Goal: Find specific page/section: Find specific page/section

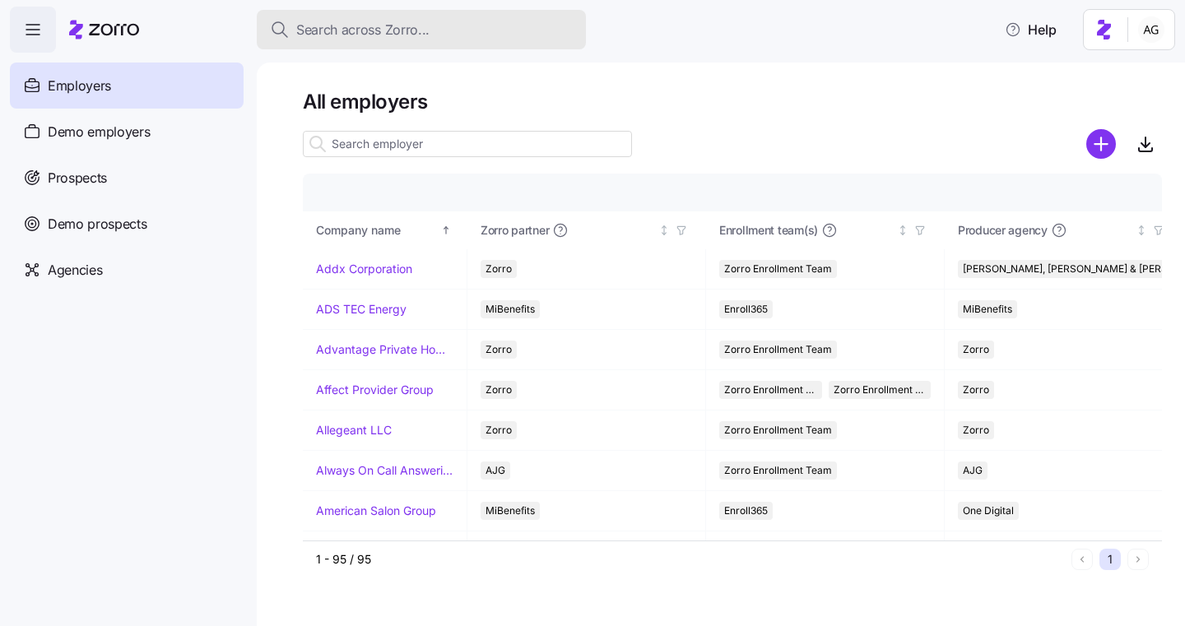
click at [340, 31] on span "Search across Zorro..." at bounding box center [362, 30] width 133 height 21
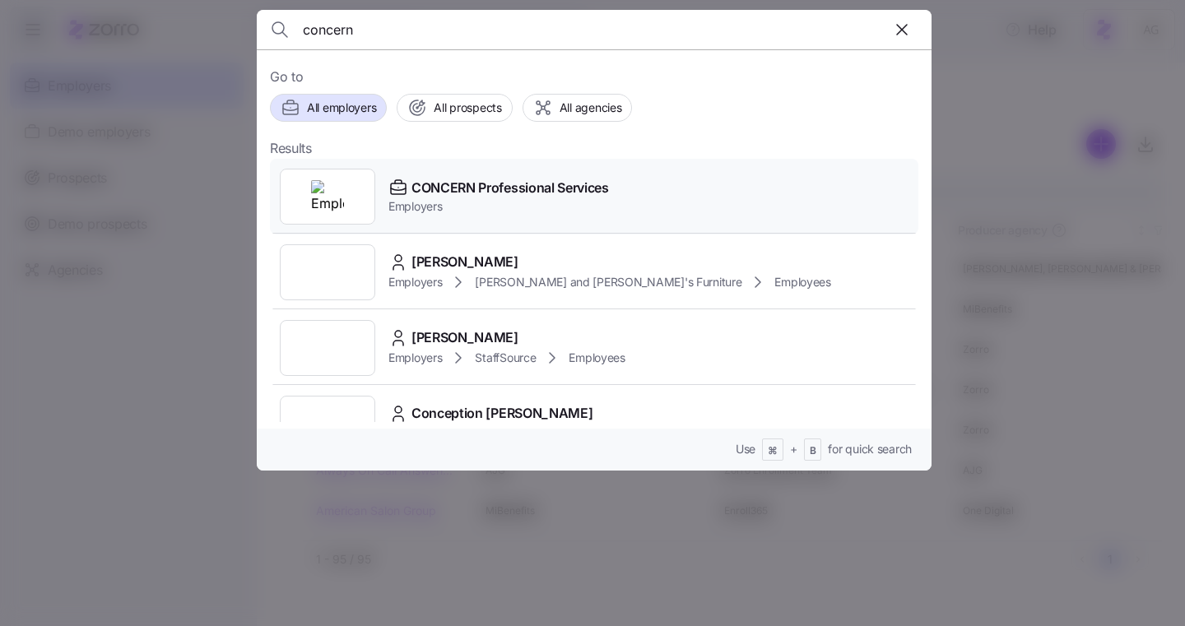
type input "concern"
click at [490, 185] on span "CONCERN Professional Services" at bounding box center [509, 188] width 197 height 21
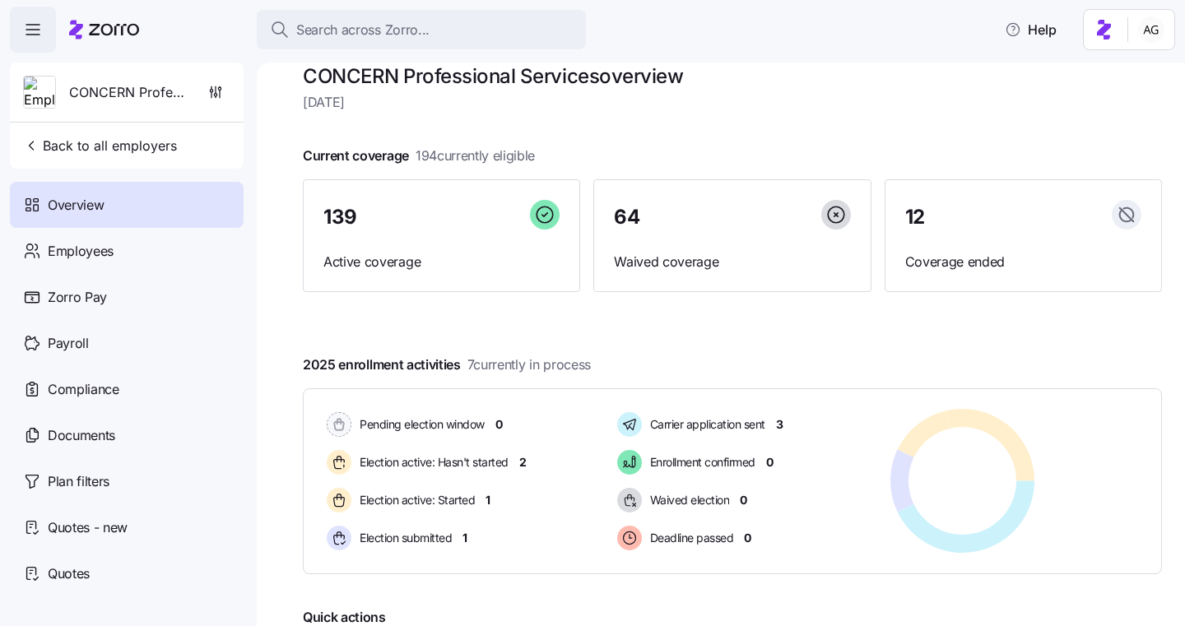
scroll to position [32, 0]
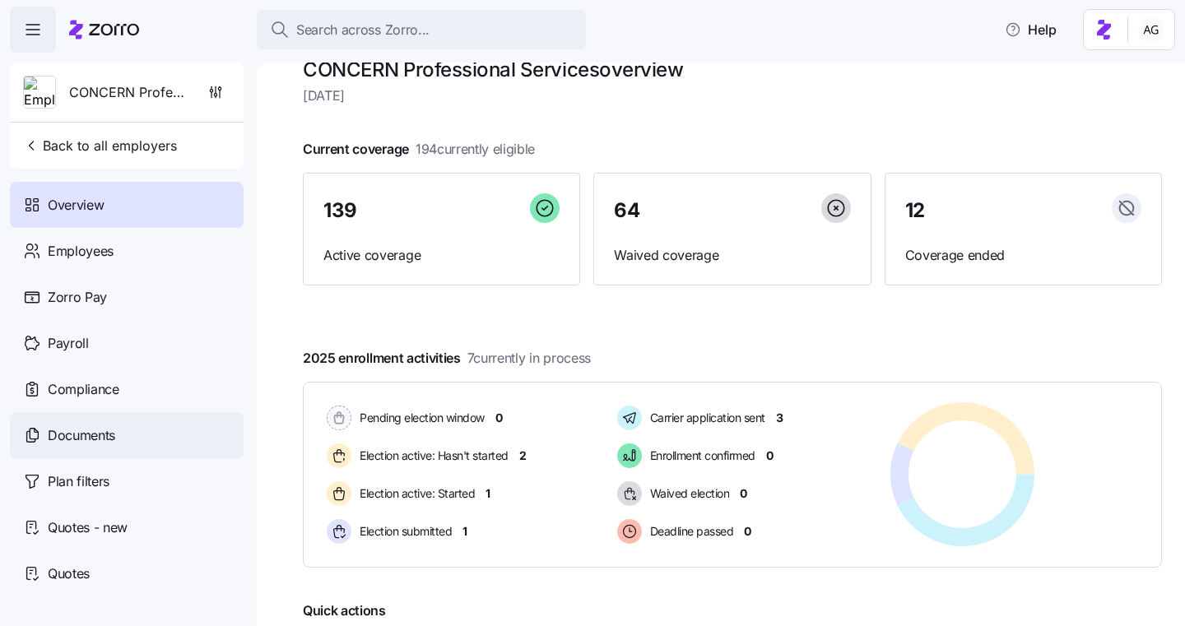
click at [107, 441] on span "Documents" at bounding box center [81, 435] width 67 height 21
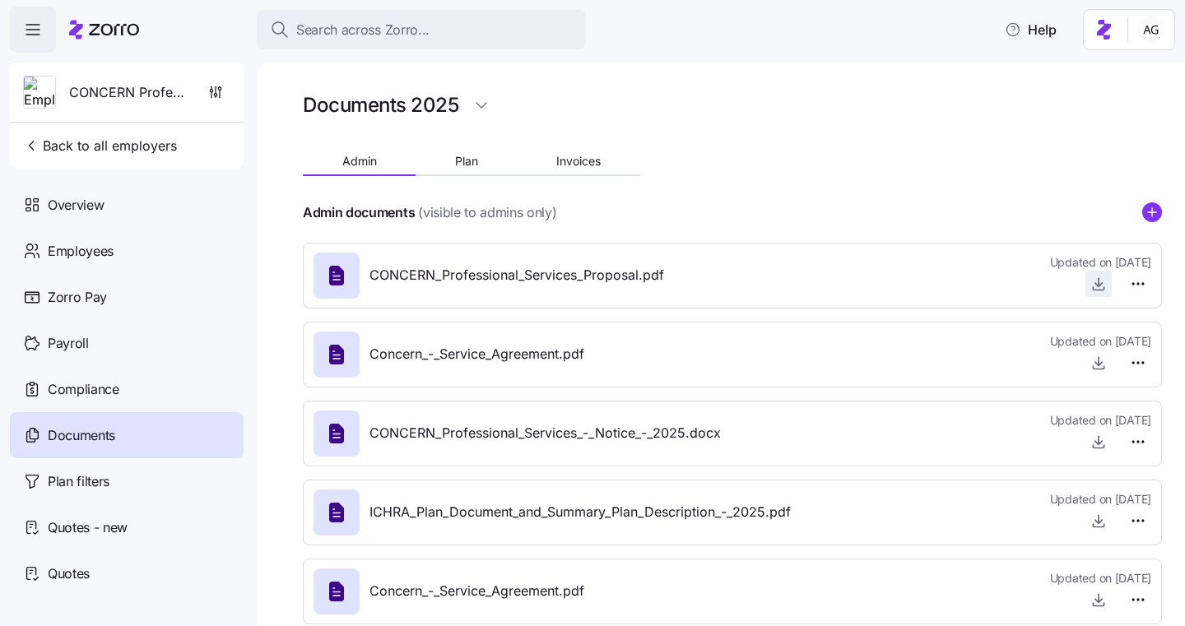
click at [1092, 276] on icon "button" at bounding box center [1098, 284] width 16 height 16
click at [95, 567] on div "Quotes" at bounding box center [127, 573] width 234 height 46
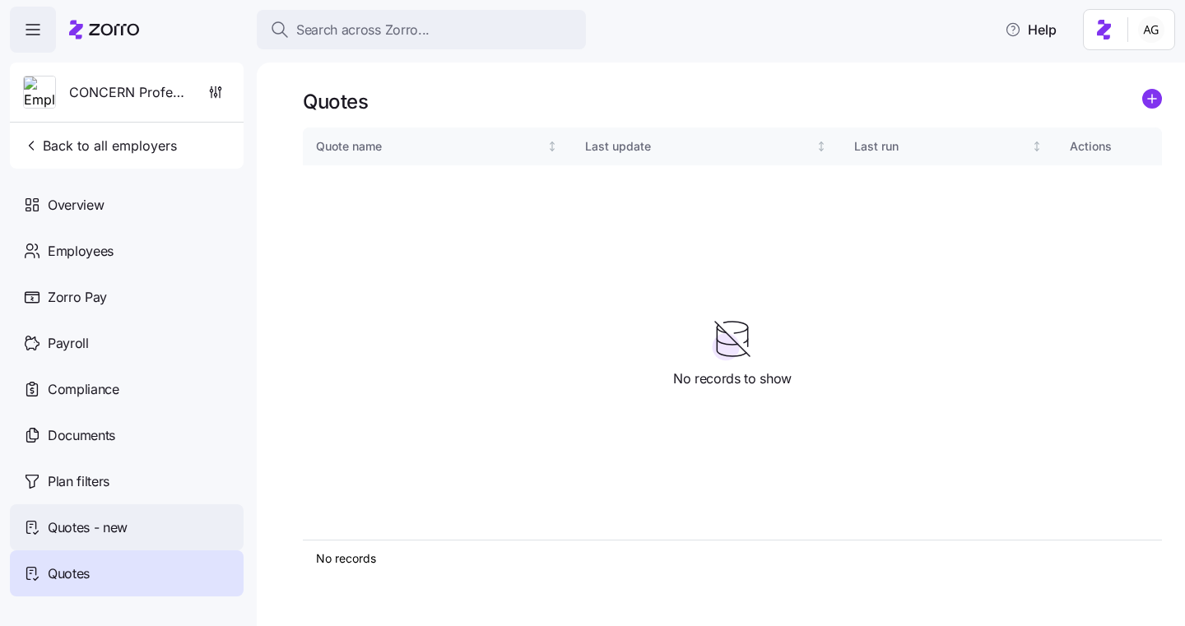
click at [68, 526] on span "Quotes - new" at bounding box center [88, 528] width 80 height 21
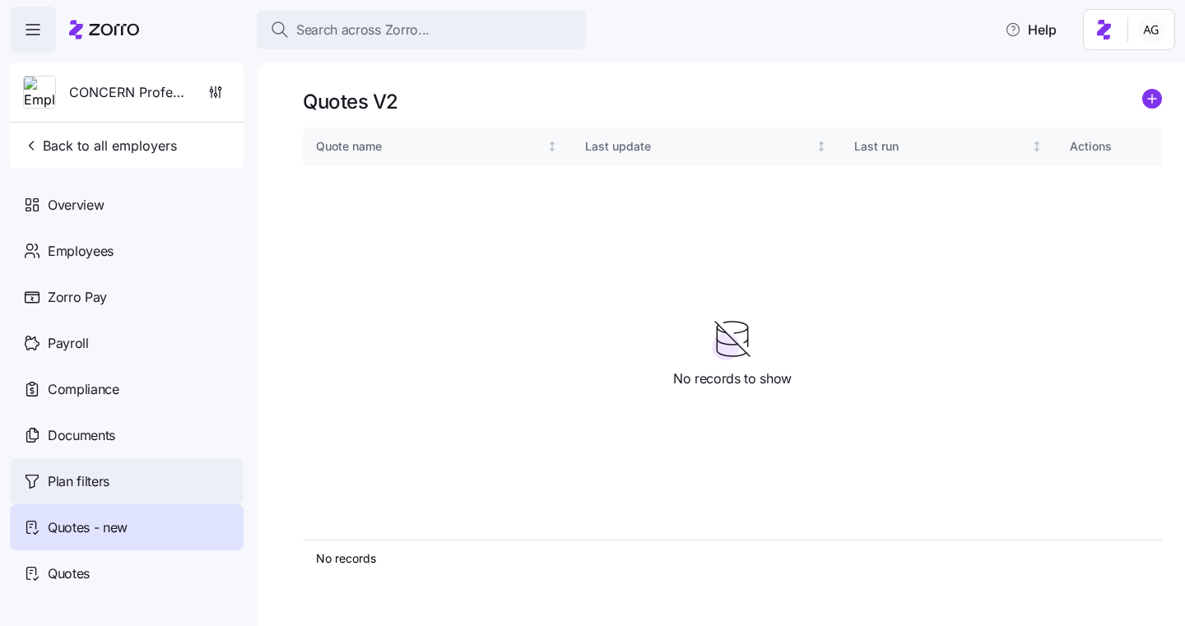
click at [64, 485] on span "Plan filters" at bounding box center [79, 481] width 62 height 21
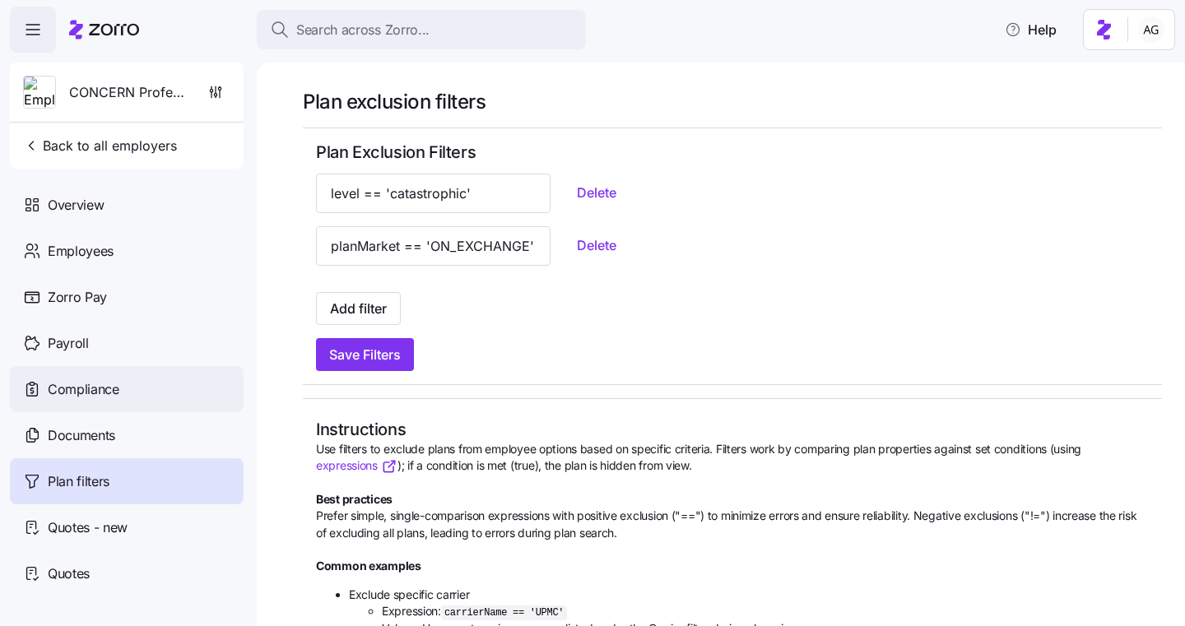
click at [66, 386] on span "Compliance" at bounding box center [84, 389] width 72 height 21
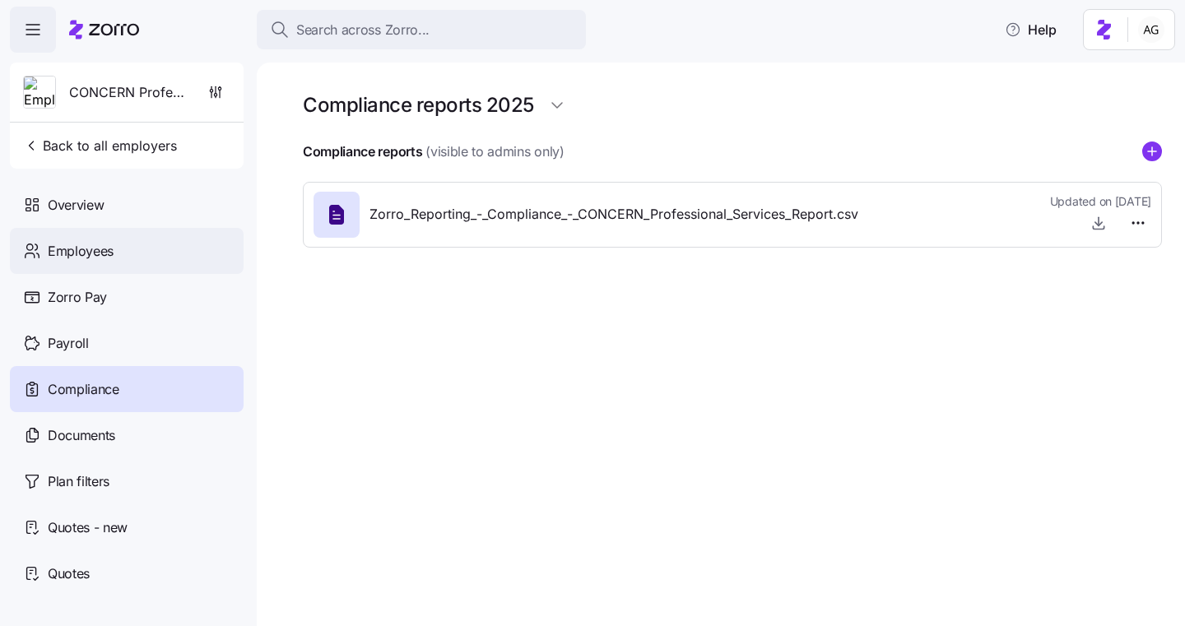
click at [72, 254] on span "Employees" at bounding box center [81, 251] width 66 height 21
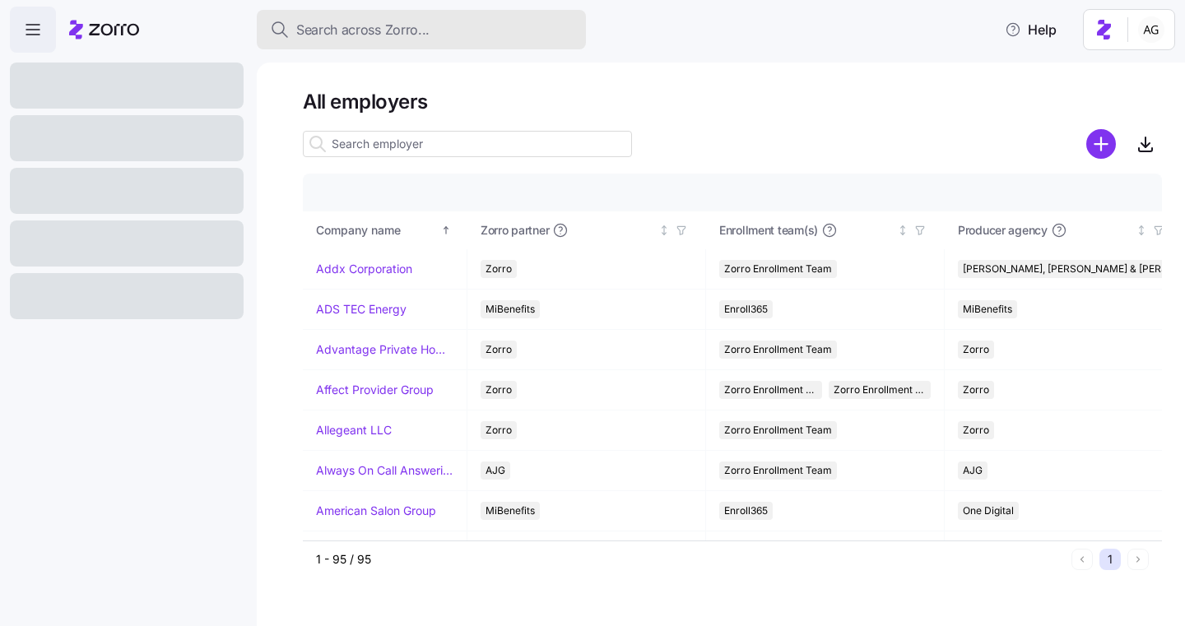
click at [363, 44] on button "Search across Zorro..." at bounding box center [421, 29] width 329 height 39
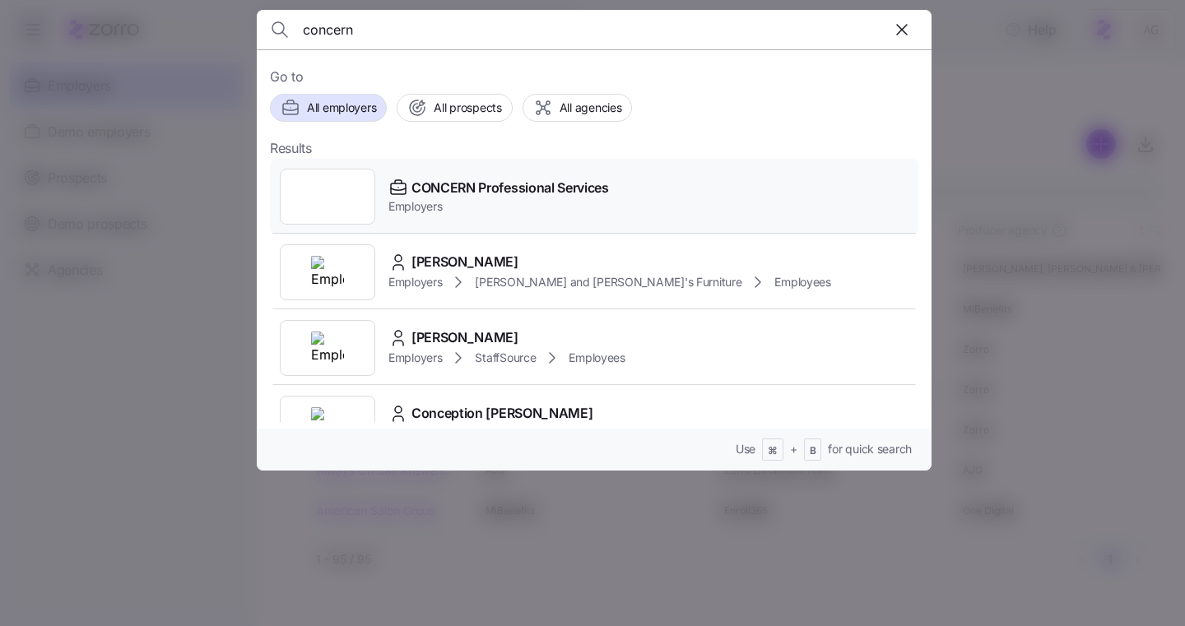
type input "concern"
click at [439, 189] on span "CONCERN Professional Services" at bounding box center [509, 188] width 197 height 21
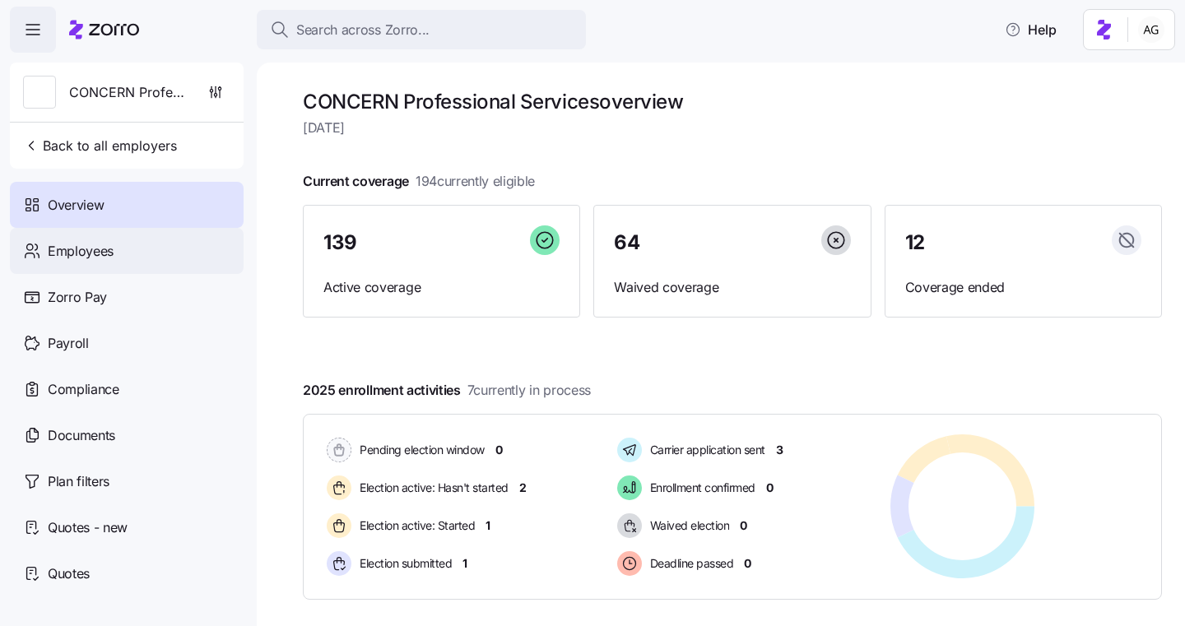
click at [109, 247] on span "Employees" at bounding box center [81, 251] width 66 height 21
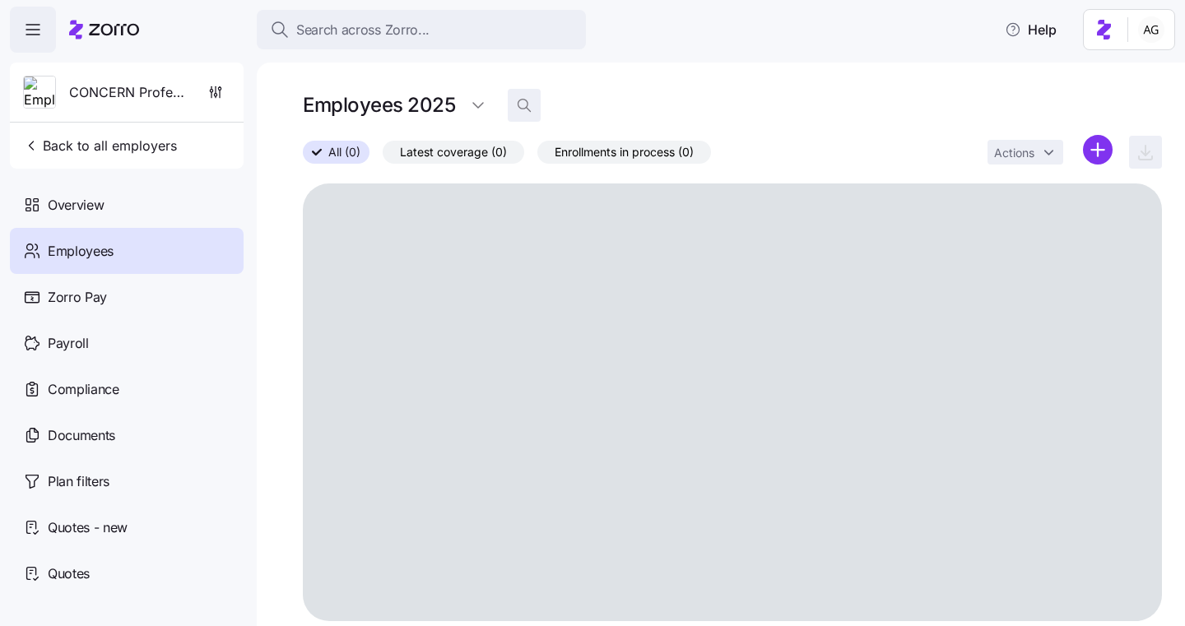
click at [528, 102] on icon "button" at bounding box center [524, 105] width 16 height 16
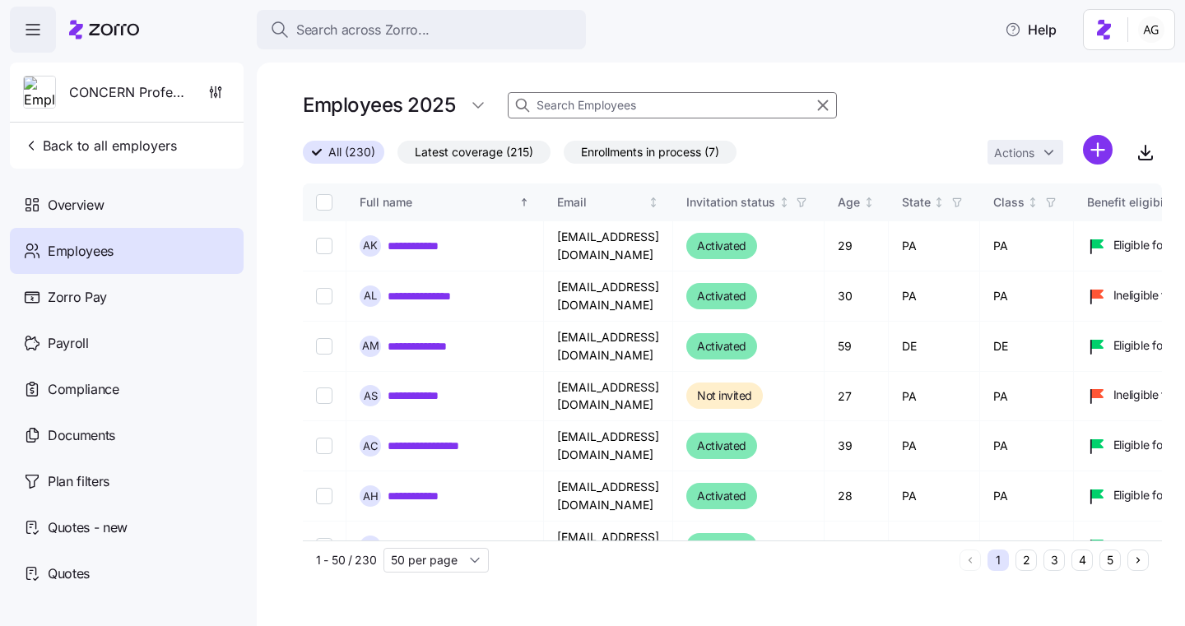
click at [546, 100] on input at bounding box center [672, 105] width 329 height 26
type input "h"
type input "a"
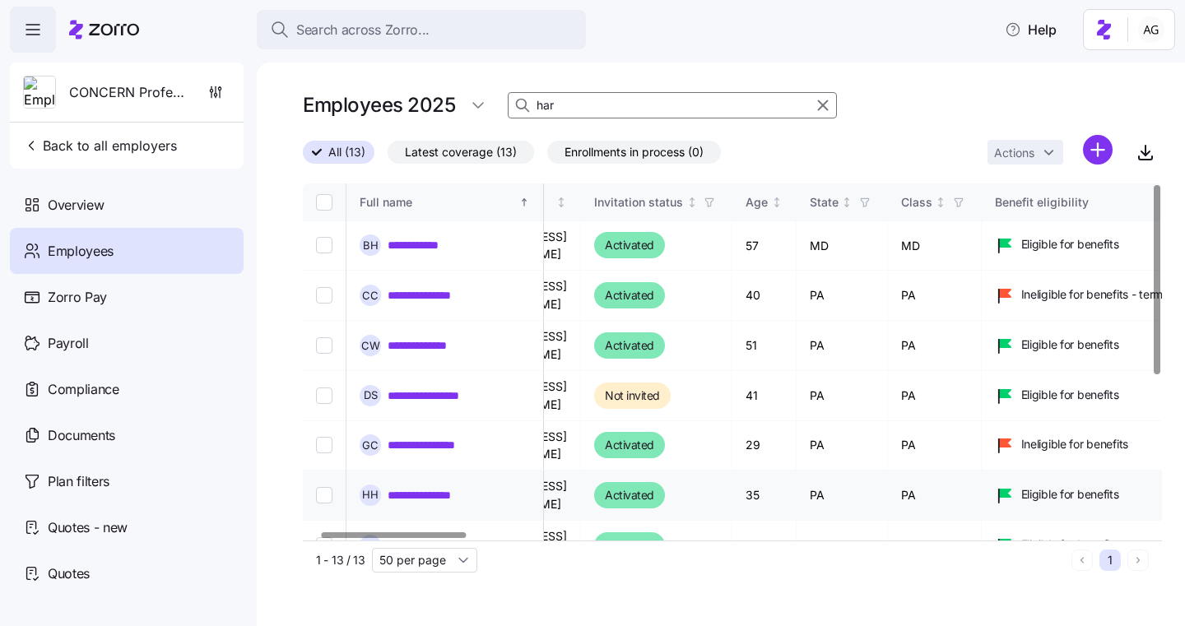
scroll to position [0, 100]
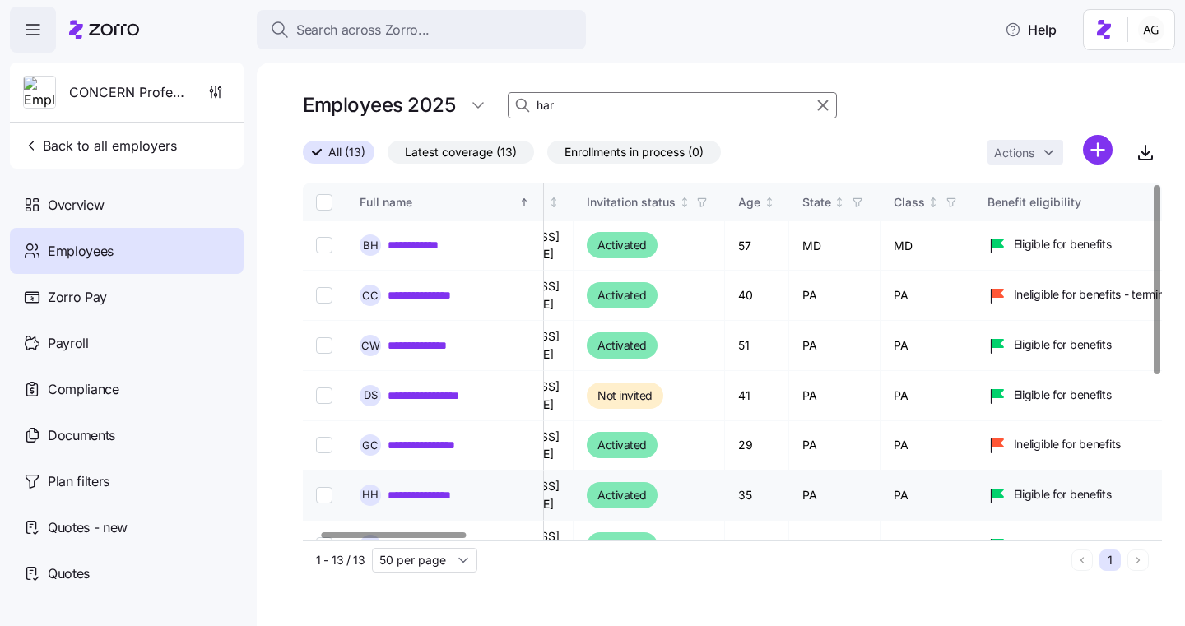
type input "har"
click at [425, 487] on link "**********" at bounding box center [433, 495] width 91 height 16
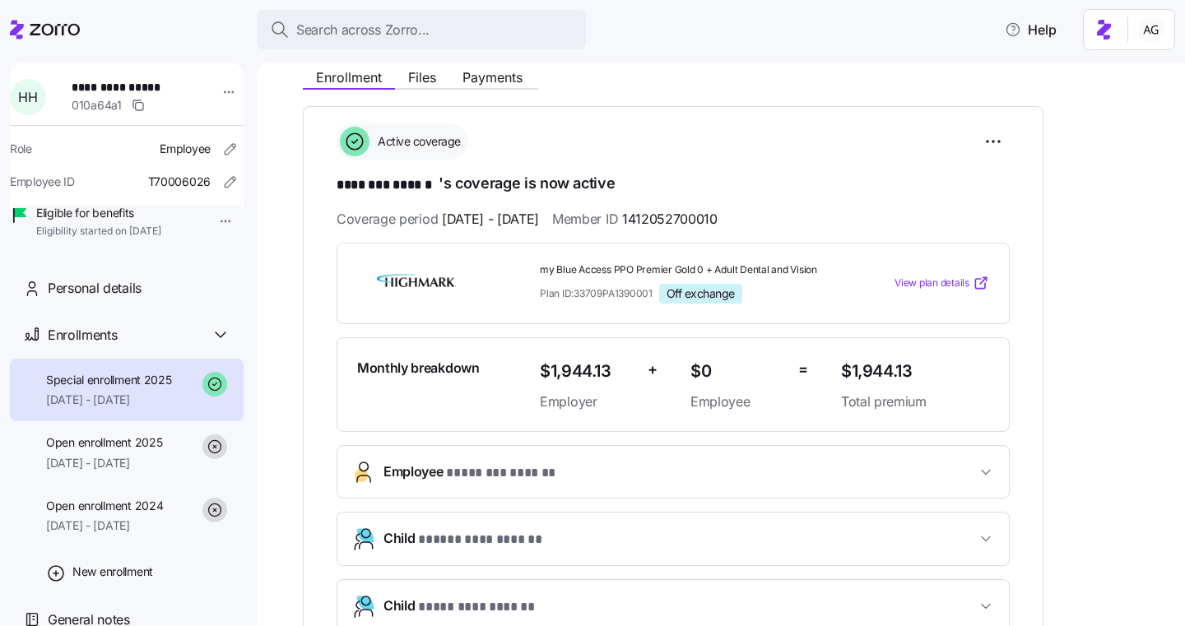
scroll to position [263, 0]
